Goal: Transaction & Acquisition: Purchase product/service

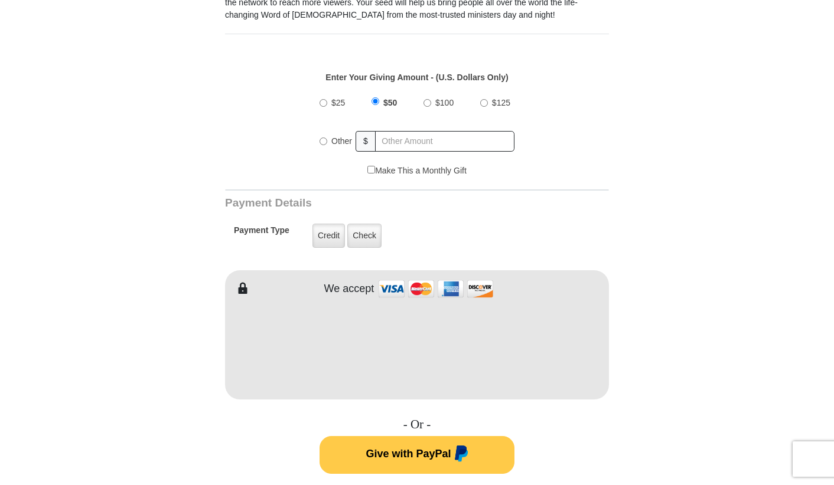
scroll to position [413, 0]
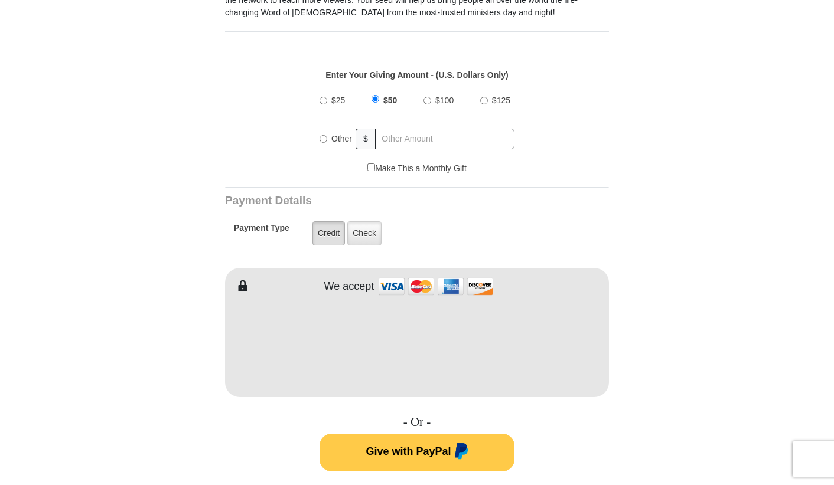
click at [329, 223] on label "Credit" at bounding box center [328, 233] width 32 height 24
click at [0, 0] on input "Credit" at bounding box center [0, 0] width 0 height 0
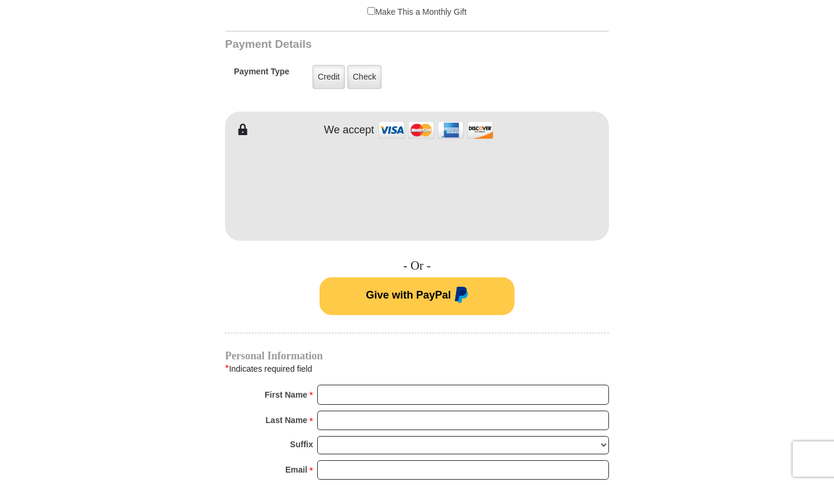
scroll to position [590, 0]
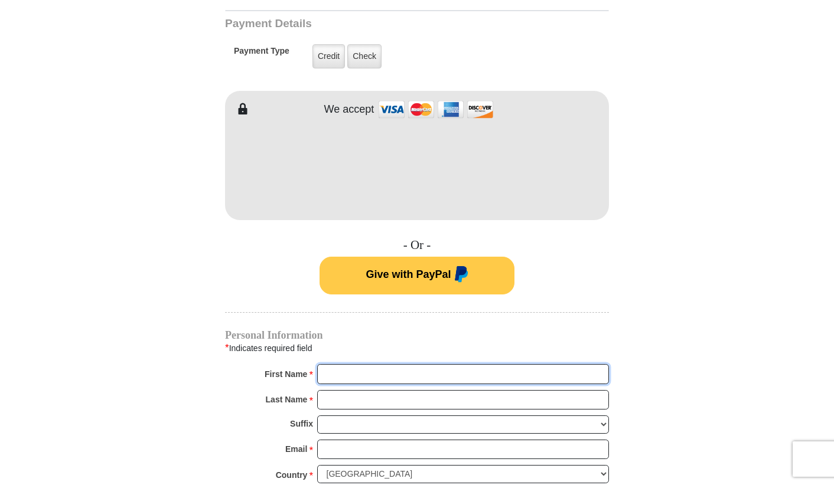
click at [393, 364] on input "First Name *" at bounding box center [463, 374] width 292 height 20
type input "[PERSON_NAME]"
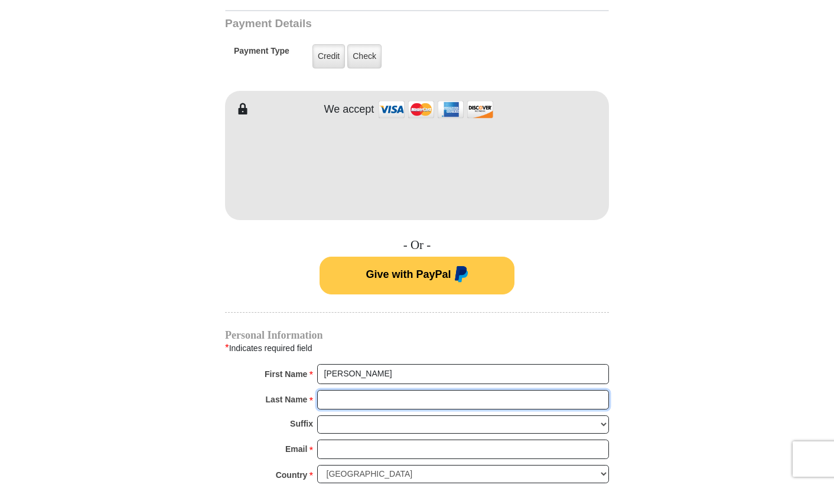
type input "[PERSON_NAME]"
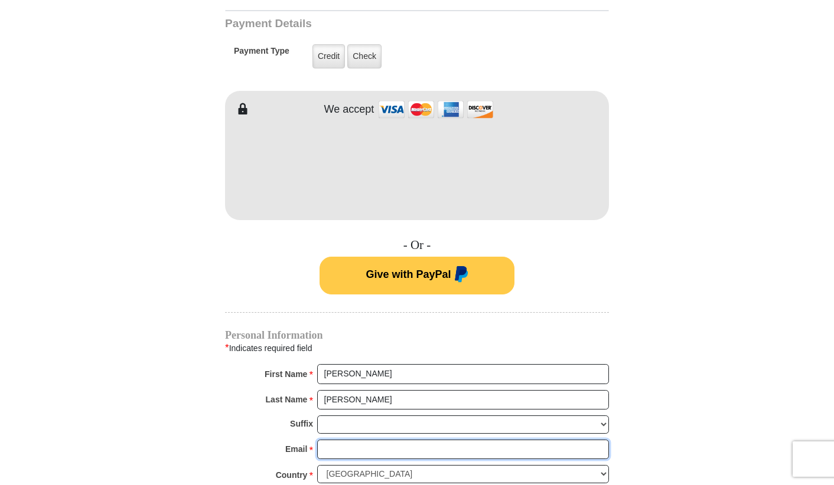
type input "[EMAIL_ADDRESS][DOMAIN_NAME]"
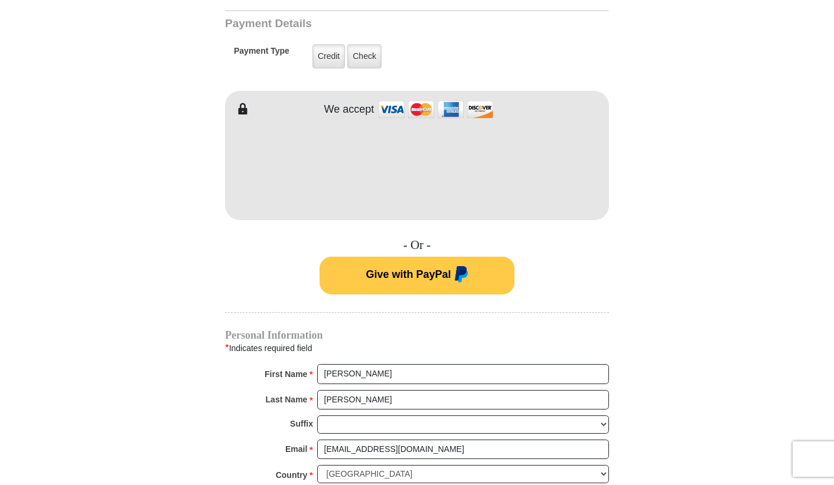
type input "1255 E COUNTY LINE RD APT K-3"
type input "[PERSON_NAME]"
type input "39211"
type input "[PHONE_NUMBER]"
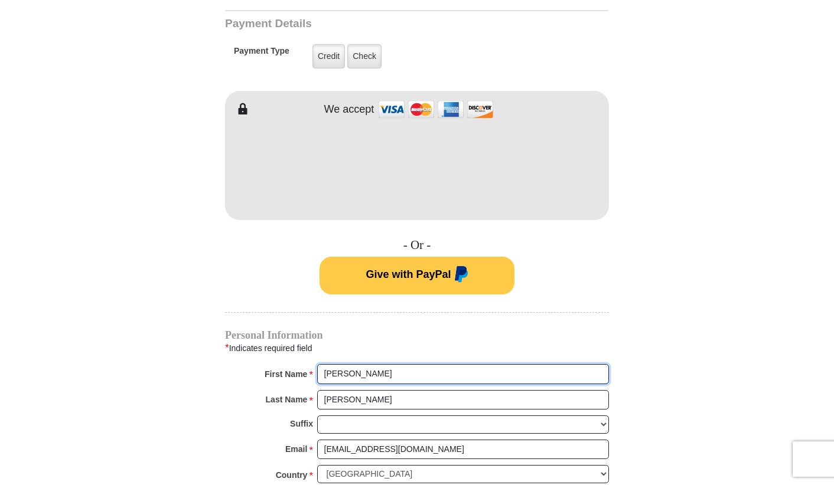
radio input "true"
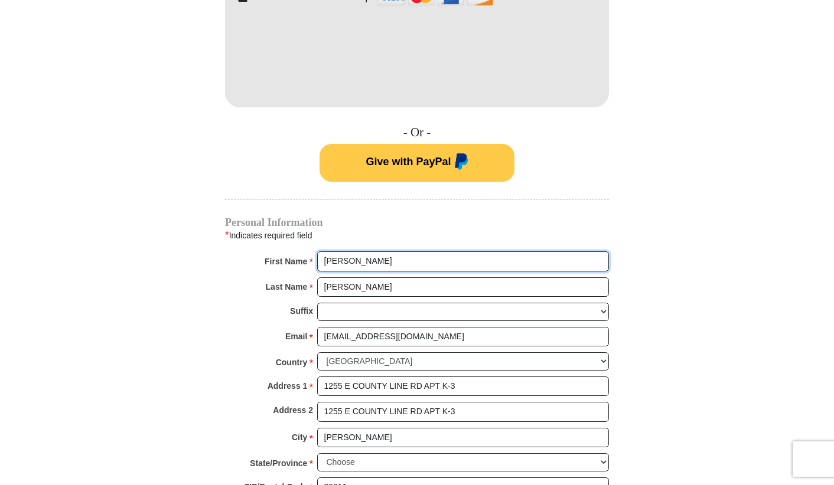
scroll to position [708, 0]
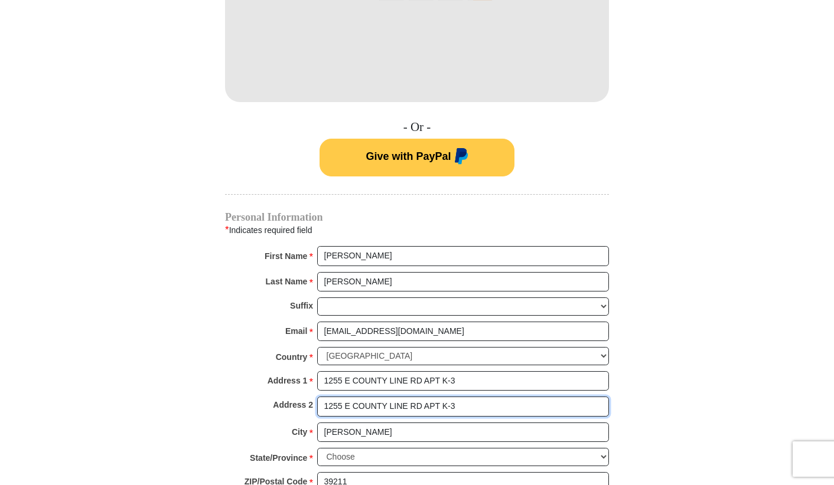
drag, startPoint x: 475, startPoint y: 394, endPoint x: 324, endPoint y: 422, distance: 153.1
click at [325, 422] on div "Personal Information * Indicates required field First Name * [PERSON_NAME] Plea…" at bounding box center [417, 371] width 384 height 316
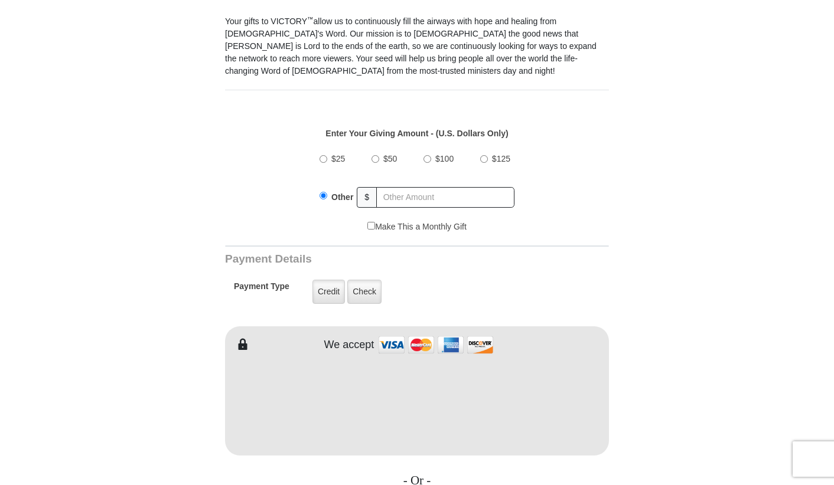
scroll to position [354, 0]
click at [375, 156] on input "$50" at bounding box center [375, 160] width 8 height 8
radio input "true"
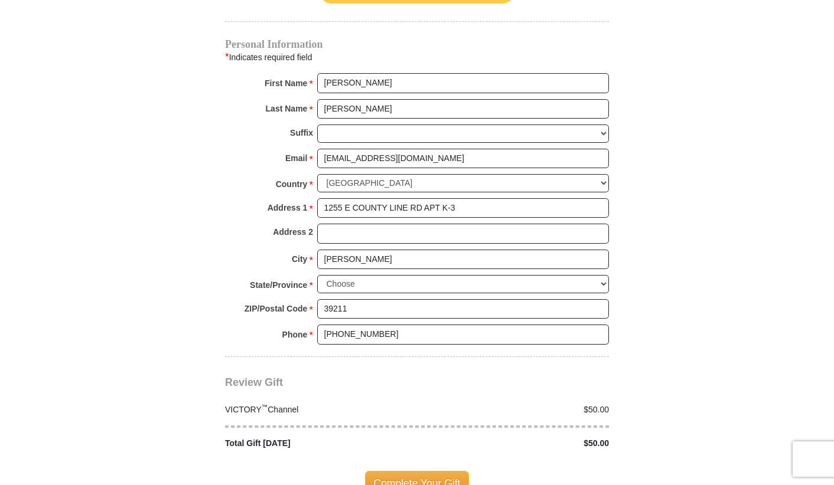
scroll to position [945, 0]
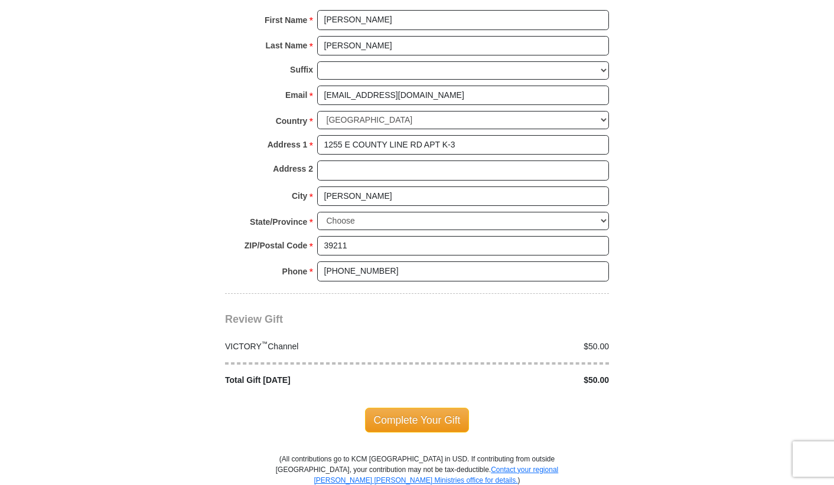
drag, startPoint x: 427, startPoint y: 406, endPoint x: 458, endPoint y: 396, distance: 32.3
click at [427, 408] on span "Complete Your Gift" at bounding box center [417, 420] width 104 height 25
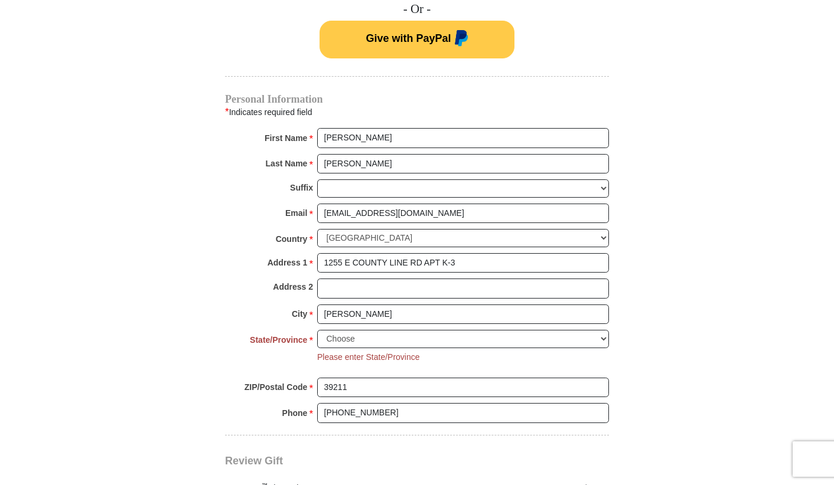
scroll to position [956, 0]
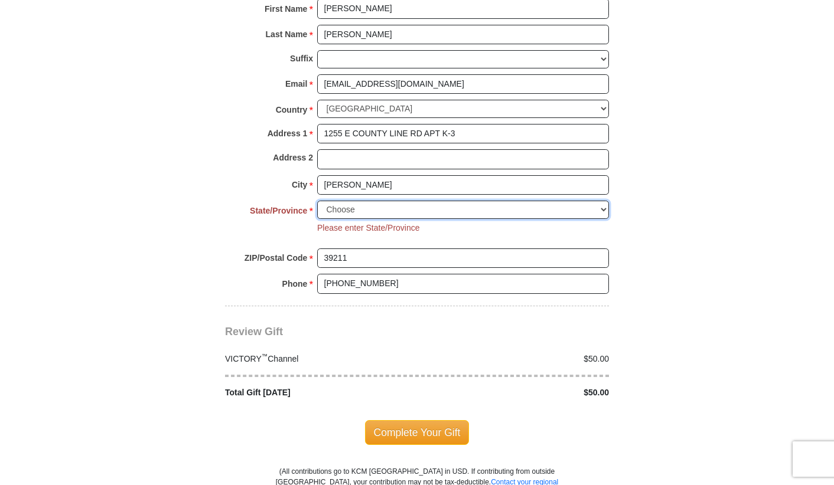
click at [599, 201] on select "Choose [US_STATE] [US_STATE] [US_STATE] [US_STATE] [US_STATE] Armed Forces Amer…" at bounding box center [463, 210] width 292 height 18
select select "MS"
click at [317, 201] on select "Choose [US_STATE] [US_STATE] [US_STATE] [US_STATE] [US_STATE] Armed Forces Amer…" at bounding box center [463, 210] width 292 height 18
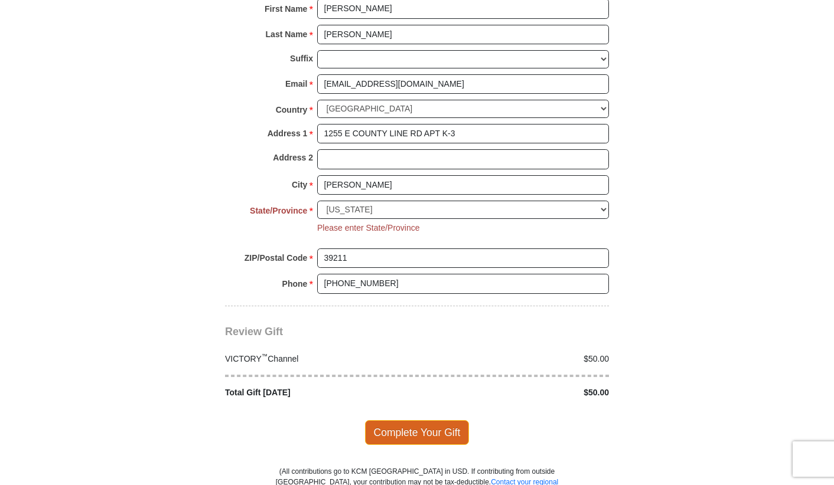
click at [414, 420] on span "Complete Your Gift" at bounding box center [417, 432] width 104 height 25
